Goal: Information Seeking & Learning: Compare options

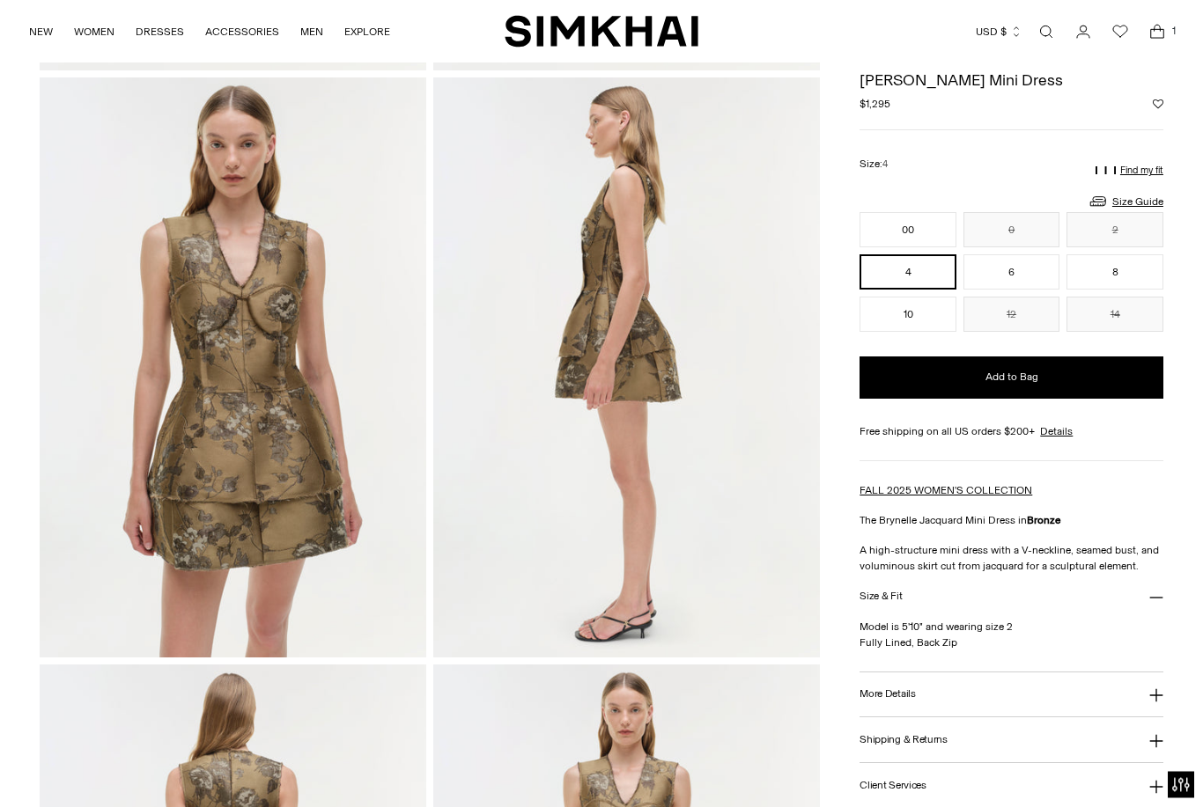
scroll to position [612, 0]
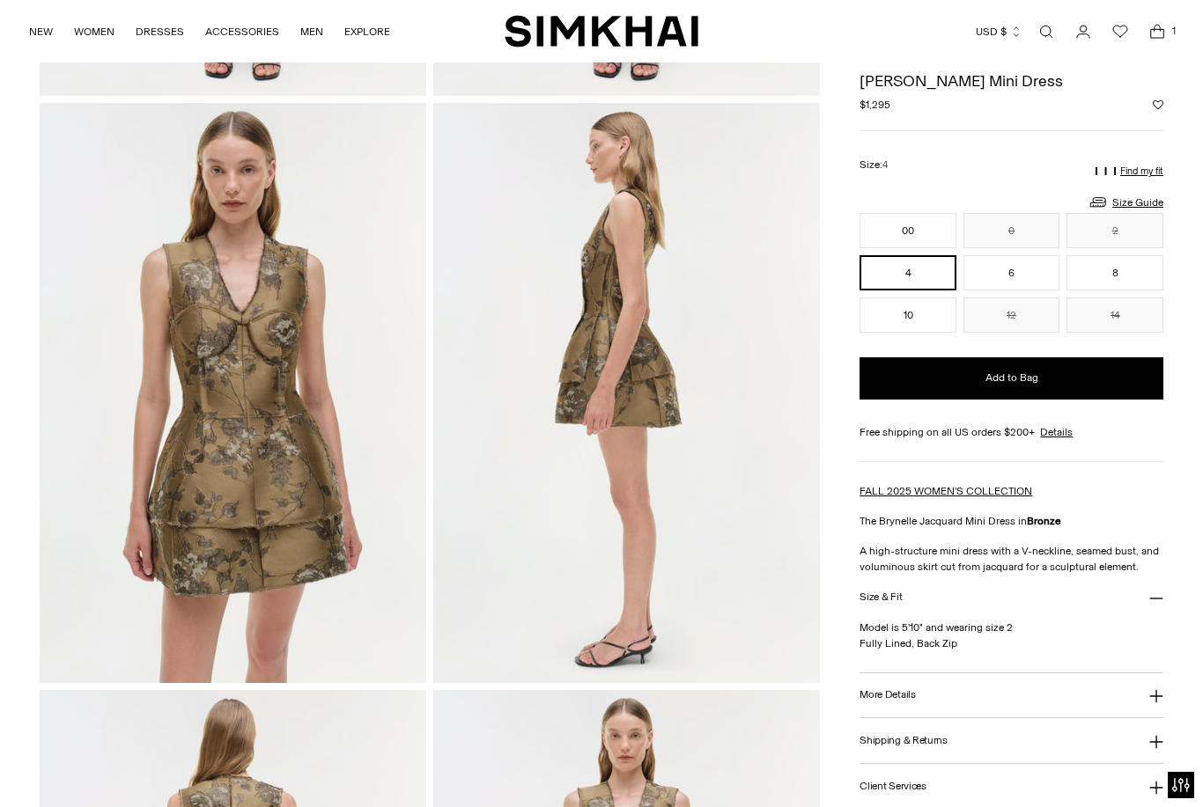
click at [298, 429] on img at bounding box center [233, 393] width 387 height 580
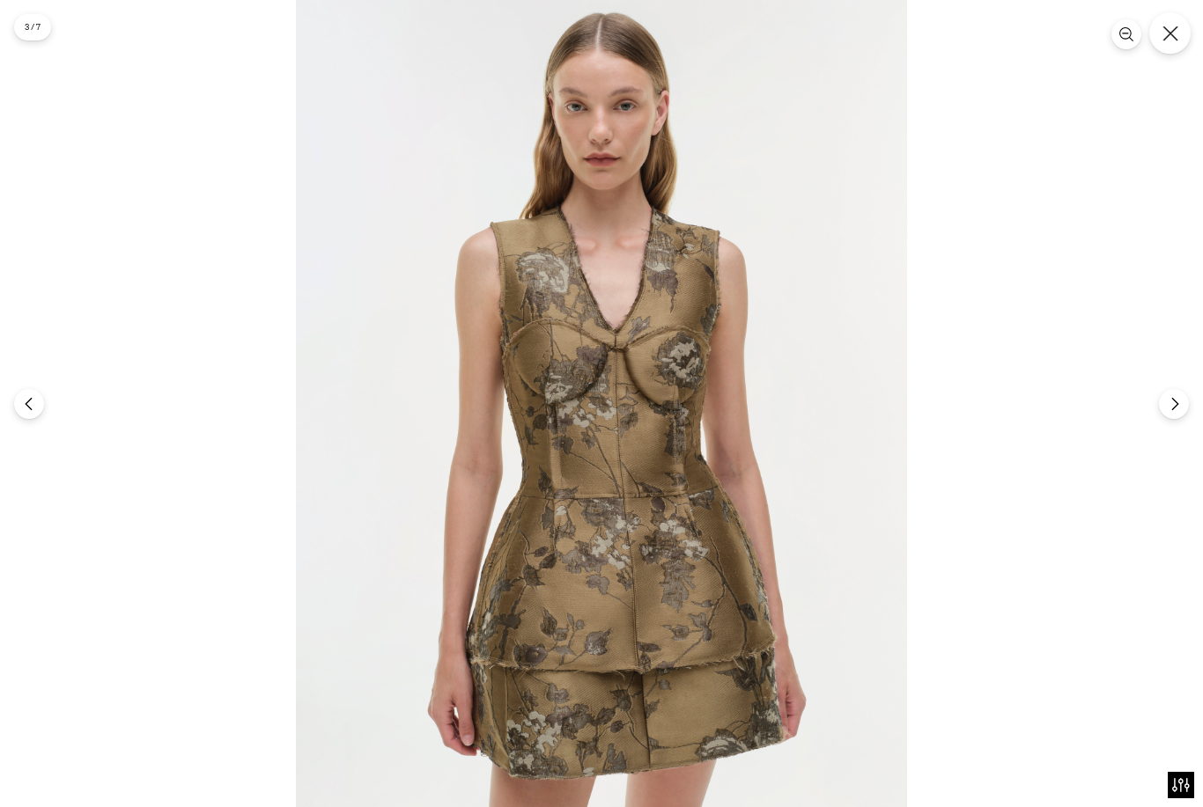
click at [1166, 30] on icon "Close" at bounding box center [1170, 34] width 16 height 16
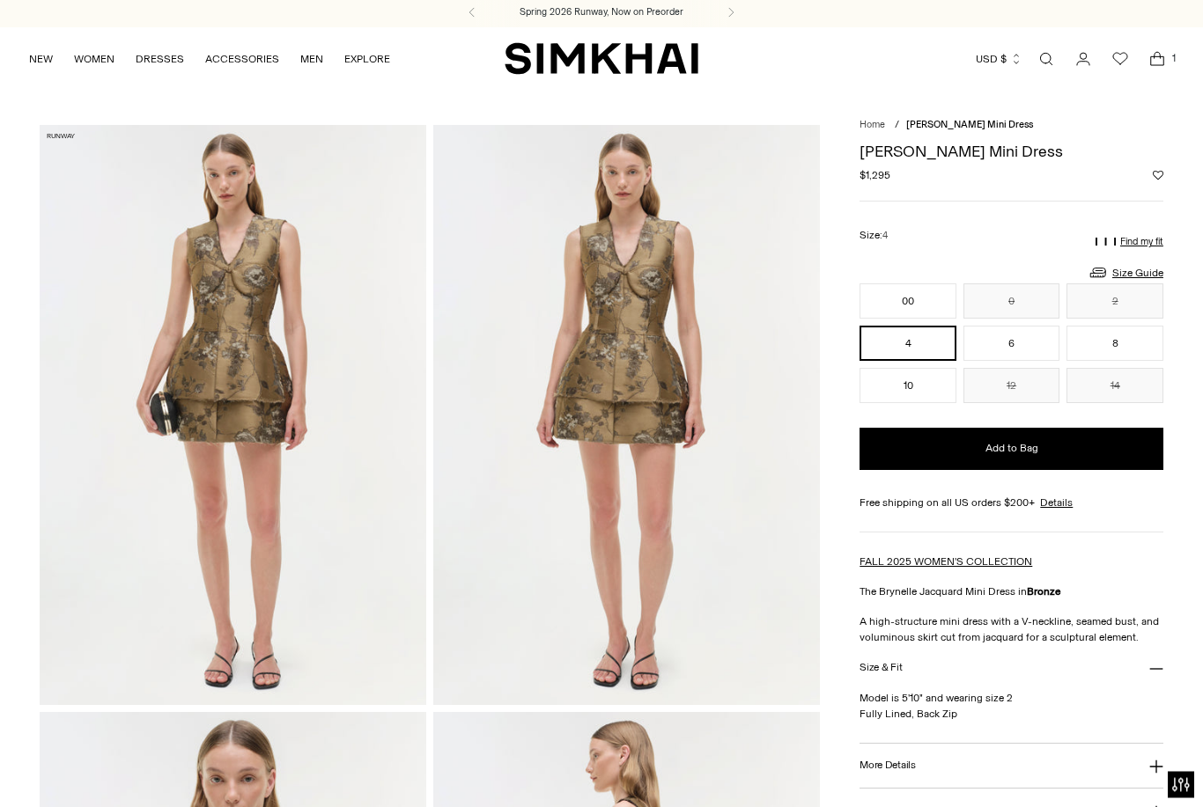
scroll to position [0, 0]
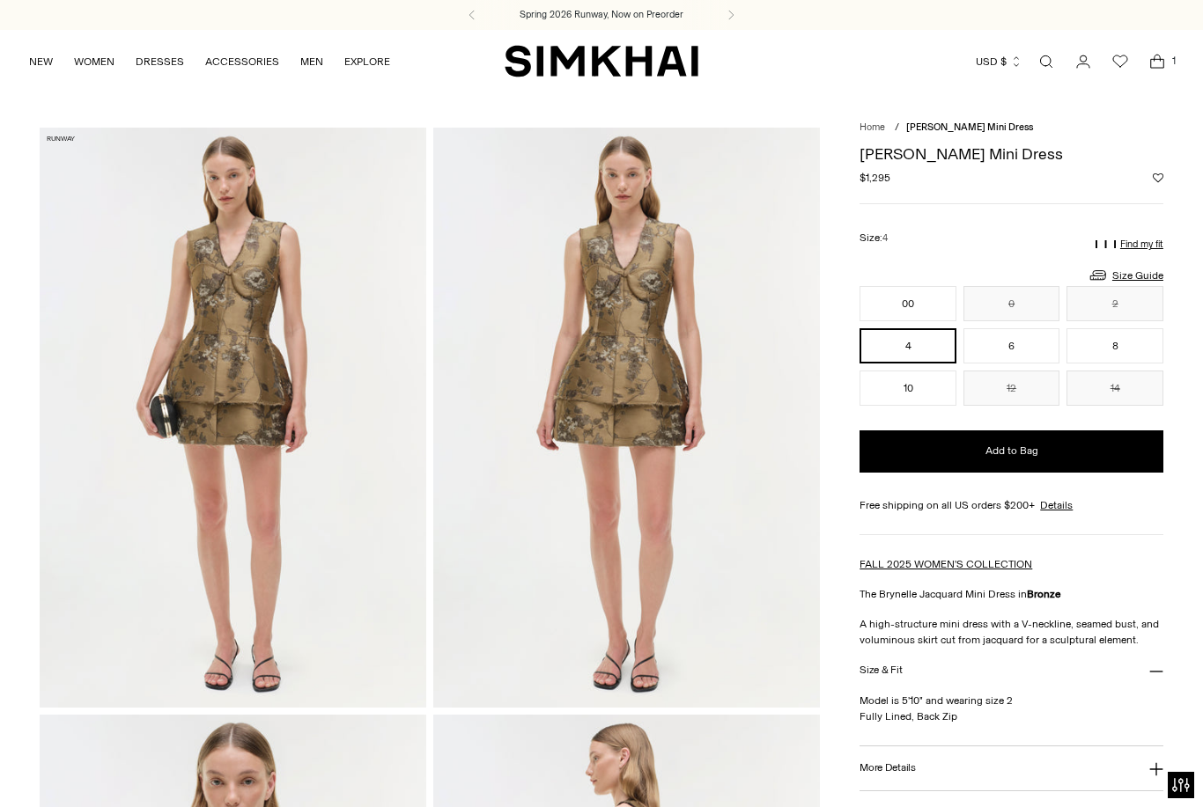
click at [1046, 63] on icon "Open search modal" at bounding box center [1045, 62] width 19 height 14
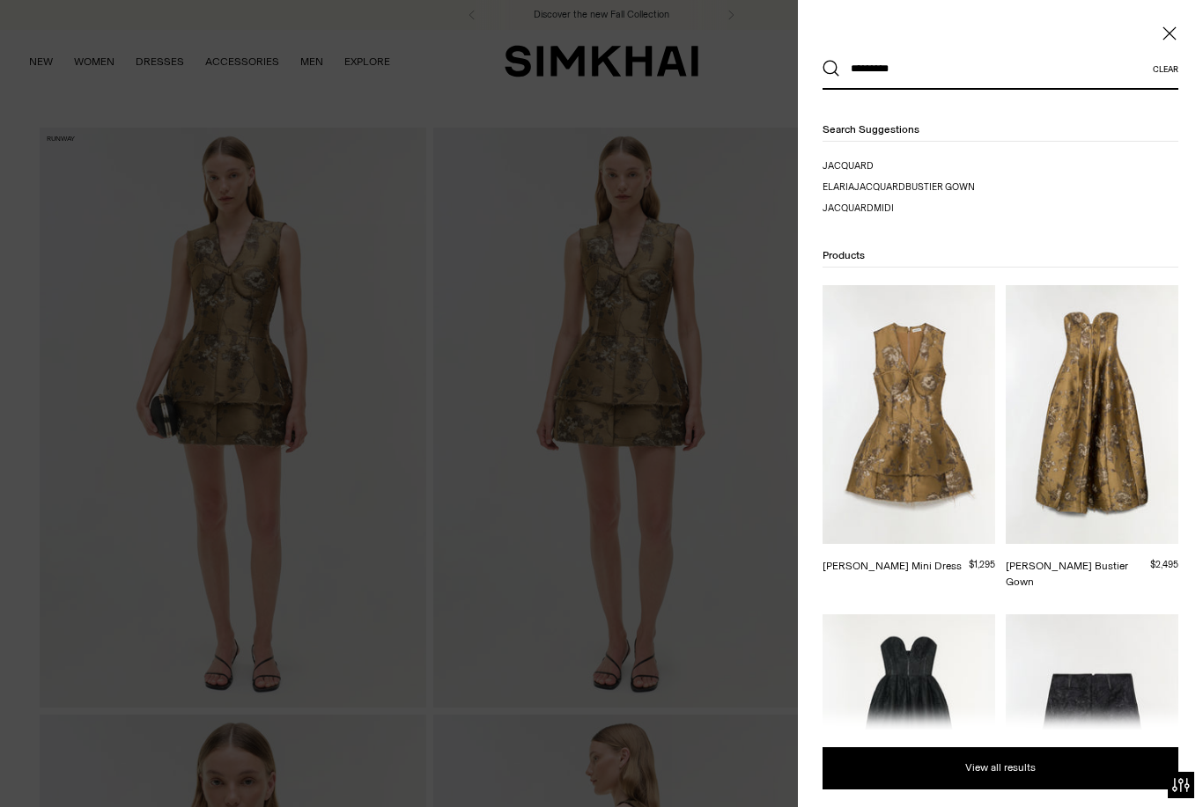
type input "********"
click at [1096, 454] on img at bounding box center [1092, 414] width 173 height 259
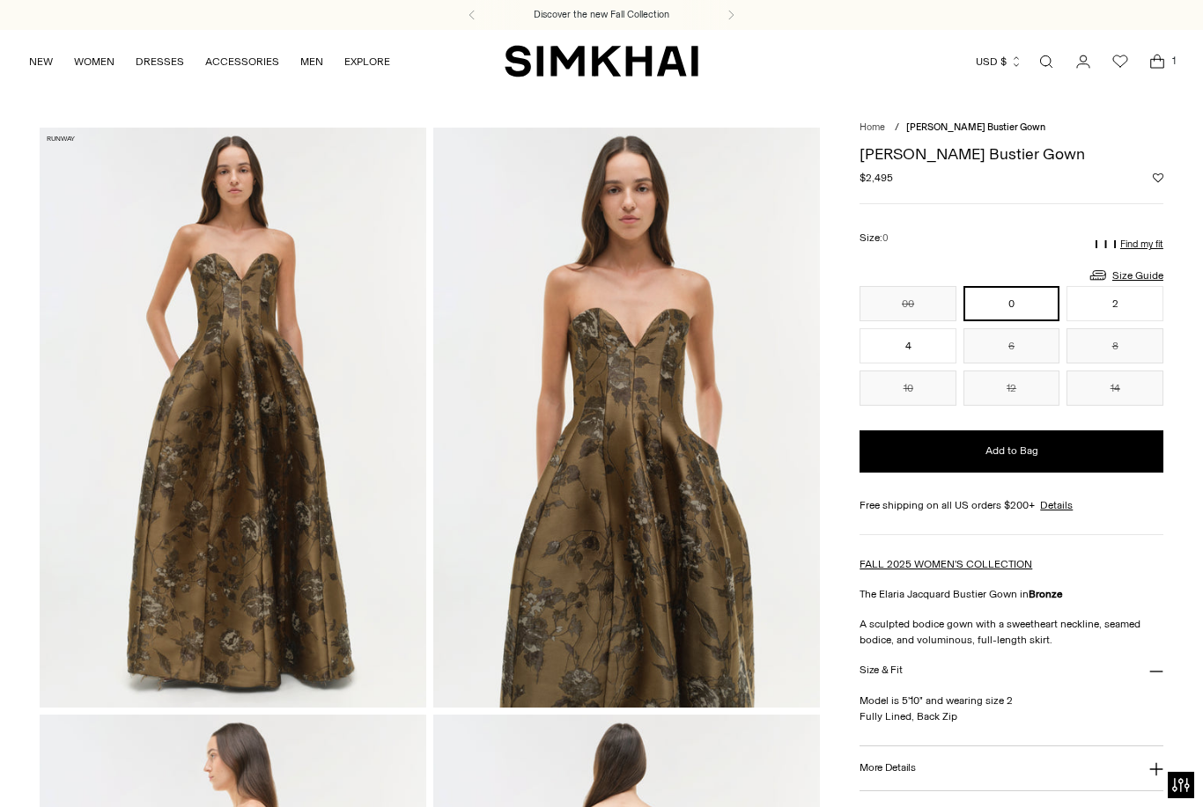
click at [282, 450] on img at bounding box center [233, 418] width 387 height 580
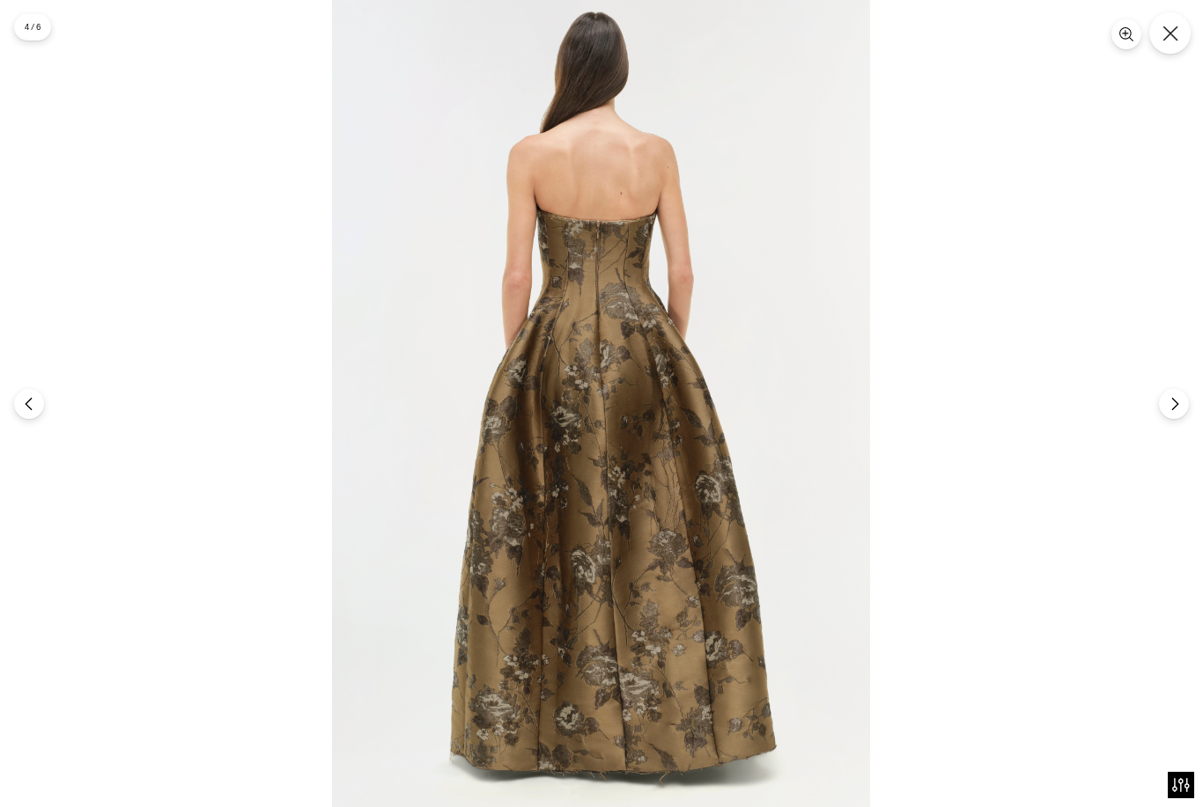
click at [1164, 26] on icon "Close" at bounding box center [1170, 34] width 16 height 16
